Goal: Task Accomplishment & Management: Manage account settings

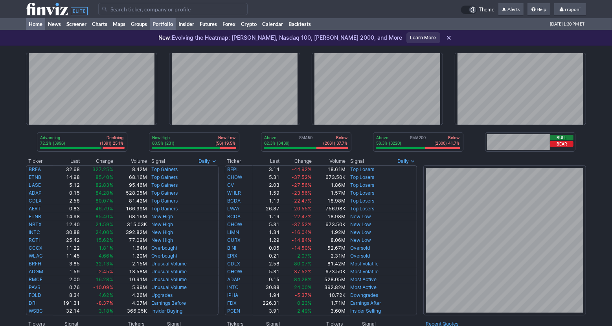
click at [170, 27] on link "Portfolio" at bounding box center [163, 24] width 26 height 12
click at [165, 27] on link "Portfolio" at bounding box center [163, 24] width 26 height 12
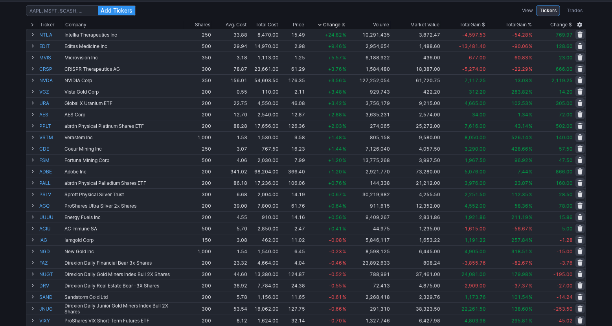
scroll to position [66, 0]
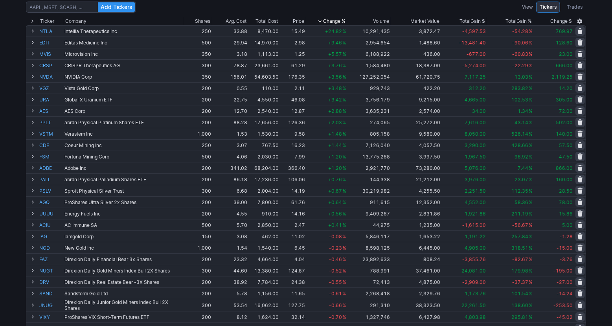
click at [597, 129] on div "Add Tickers View Tickers Trades Ticker Company Shares Avg. Cost Total Cost Pric…" at bounding box center [306, 247] width 612 height 498
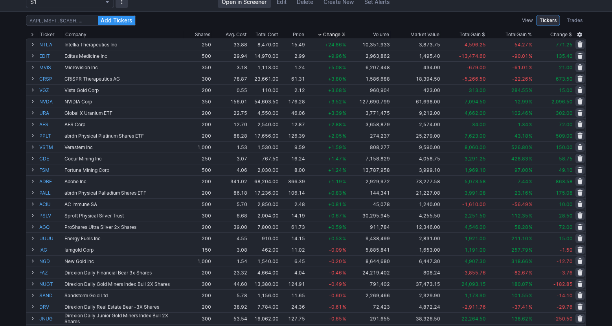
scroll to position [61, 0]
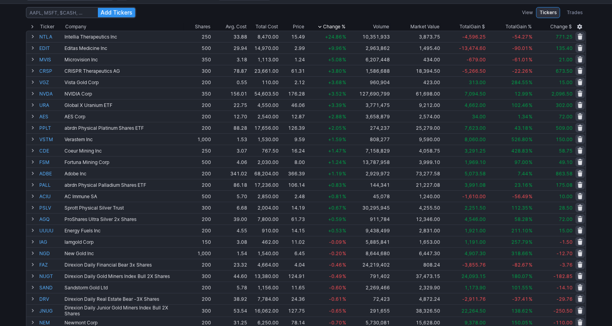
click at [594, 127] on div "Add Tickers View Tickers Trades Ticker Company Shares Avg. Cost Total Cost Pric…" at bounding box center [306, 253] width 612 height 498
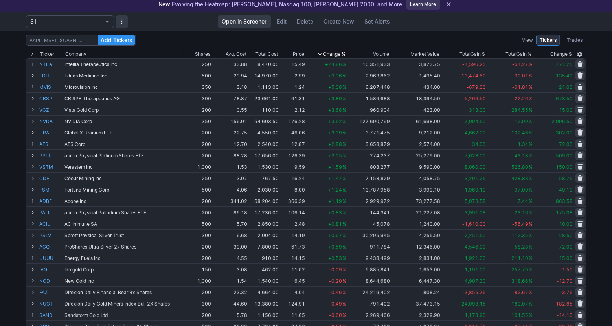
scroll to position [0, 0]
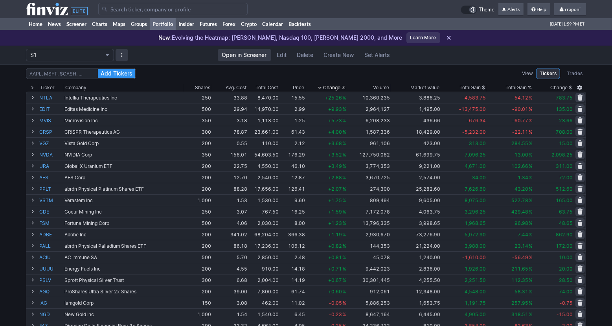
click at [599, 109] on div "Add Tickers View Tickers Trades Ticker Company Shares Avg. Cost Total Cost Pric…" at bounding box center [306, 314] width 612 height 498
click at [604, 144] on div "Add Tickers View Tickers Trades Ticker Company Shares Avg. Cost Total Cost Pric…" at bounding box center [306, 314] width 612 height 498
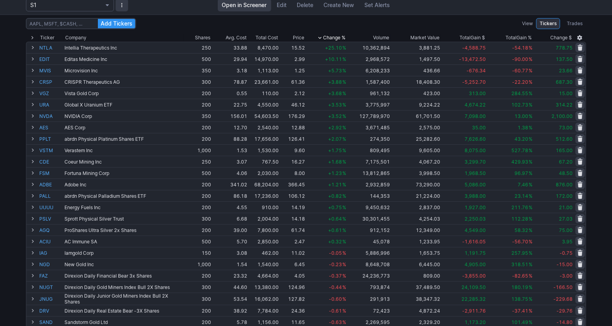
scroll to position [51, 0]
click at [591, 156] on div "Add Tickers View Tickers Trades Ticker Company Shares Avg. Cost Total Cost Pric…" at bounding box center [306, 262] width 612 height 498
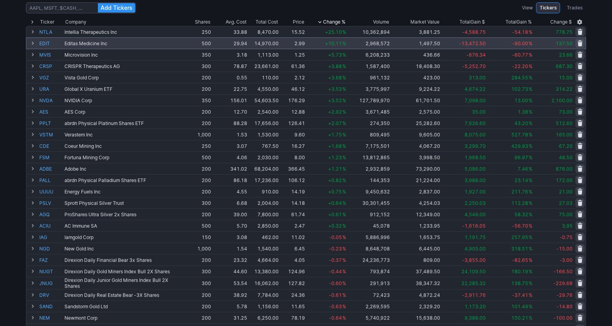
scroll to position [68, 0]
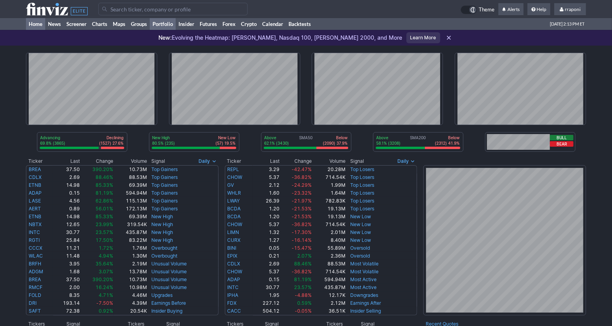
click at [172, 26] on link "Portfolio" at bounding box center [163, 24] width 26 height 12
